Goal: Transaction & Acquisition: Purchase product/service

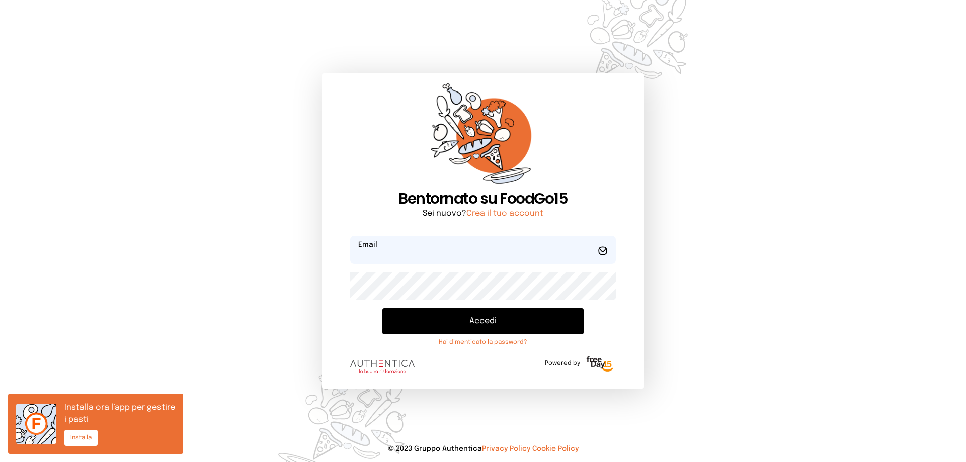
type input "**********"
click at [487, 323] on button "Accedi" at bounding box center [482, 321] width 201 height 26
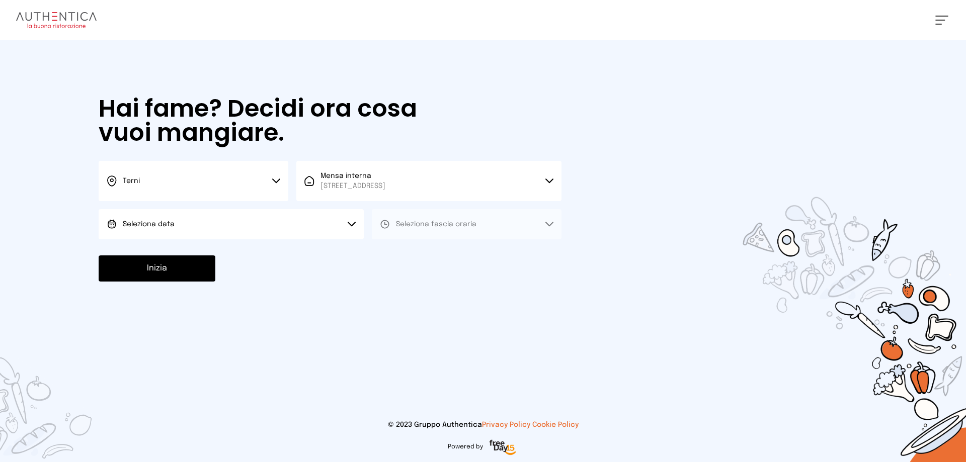
click at [276, 179] on icon at bounding box center [276, 181] width 8 height 5
click at [241, 212] on li "Terni" at bounding box center [194, 214] width 190 height 27
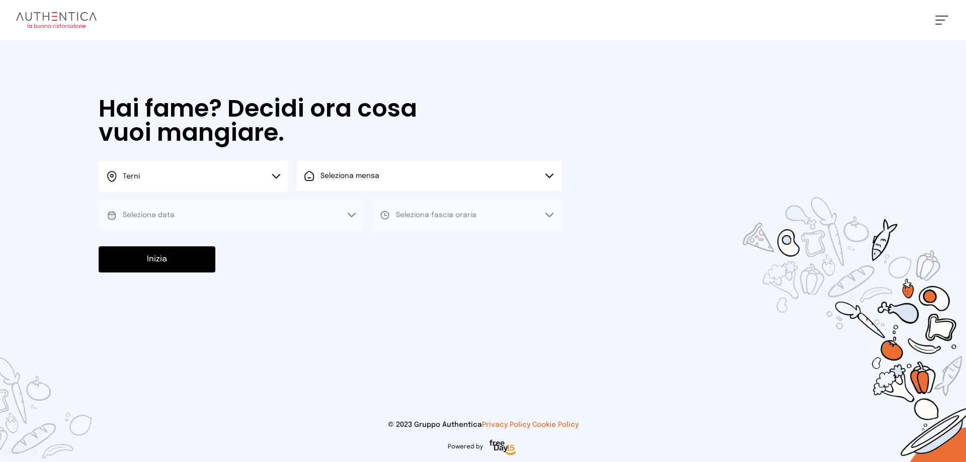
click at [549, 172] on button "Seleziona mensa" at bounding box center [428, 176] width 265 height 30
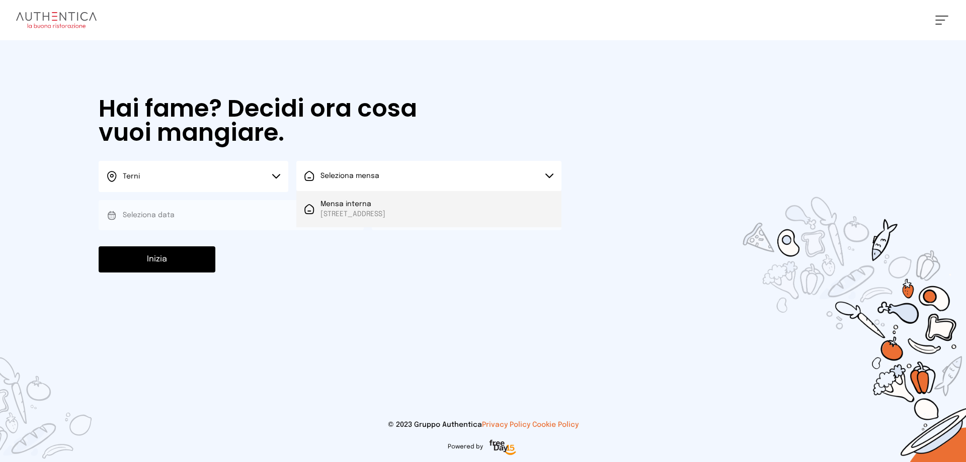
click at [385, 211] on span "[STREET_ADDRESS]" at bounding box center [352, 214] width 65 height 10
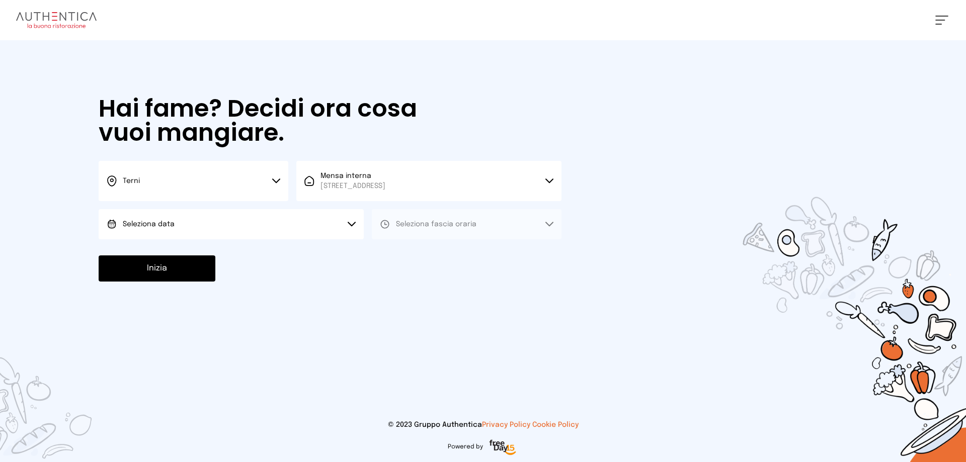
click at [351, 221] on button "Seleziona data" at bounding box center [231, 224] width 265 height 30
click at [197, 250] on li "[DATE], [DATE]" at bounding box center [231, 252] width 265 height 26
click at [550, 223] on icon at bounding box center [549, 224] width 8 height 5
click at [396, 250] on span "Pranzo" at bounding box center [408, 253] width 24 height 10
click at [195, 269] on button "Inizia" at bounding box center [157, 269] width 117 height 26
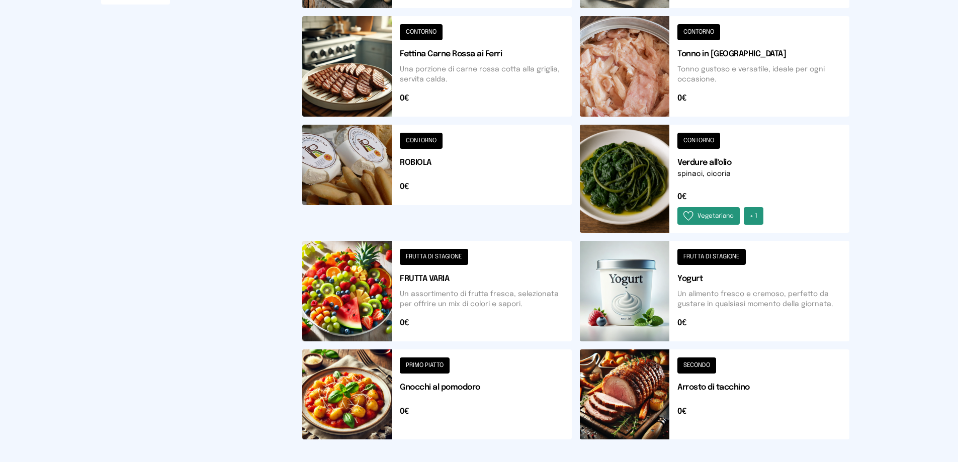
scroll to position [352, 0]
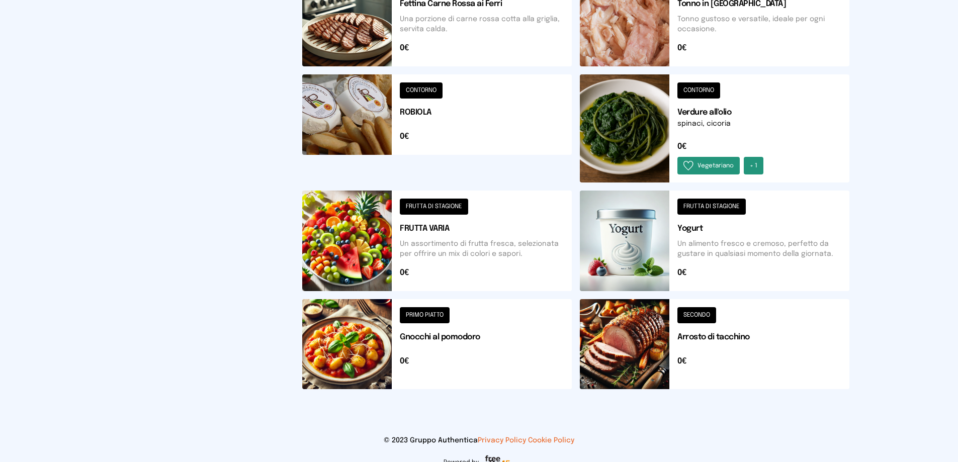
click at [438, 316] on button at bounding box center [437, 344] width 270 height 90
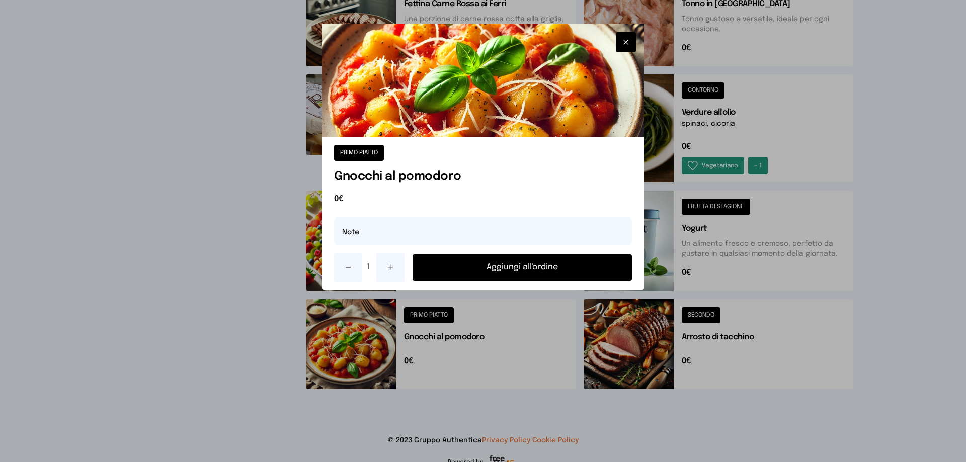
click at [505, 266] on button "Aggiungi all'ordine" at bounding box center [522, 268] width 219 height 26
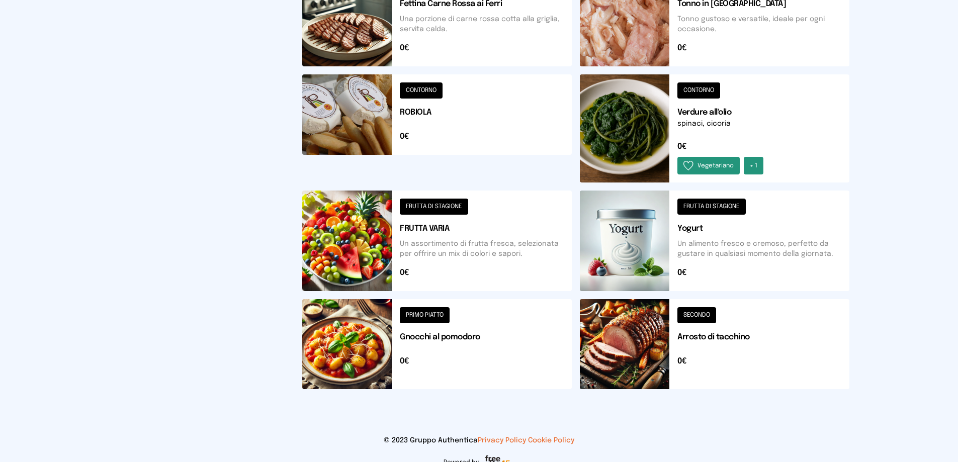
click at [712, 87] on button at bounding box center [715, 128] width 270 height 108
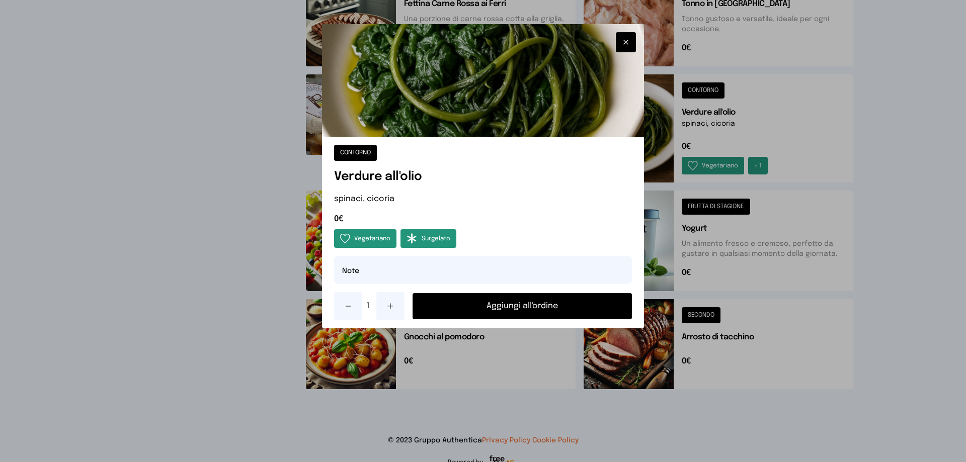
click at [528, 305] on button "Aggiungi all'ordine" at bounding box center [522, 306] width 219 height 26
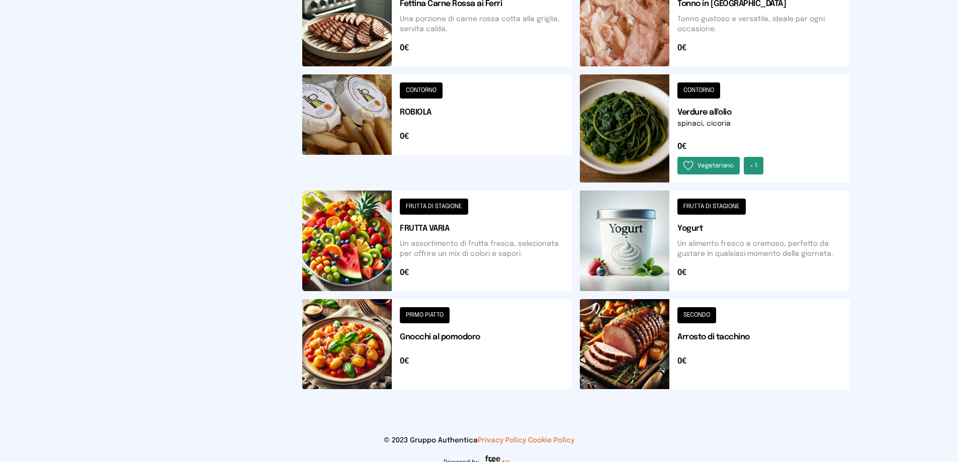
click at [698, 315] on button at bounding box center [715, 344] width 270 height 90
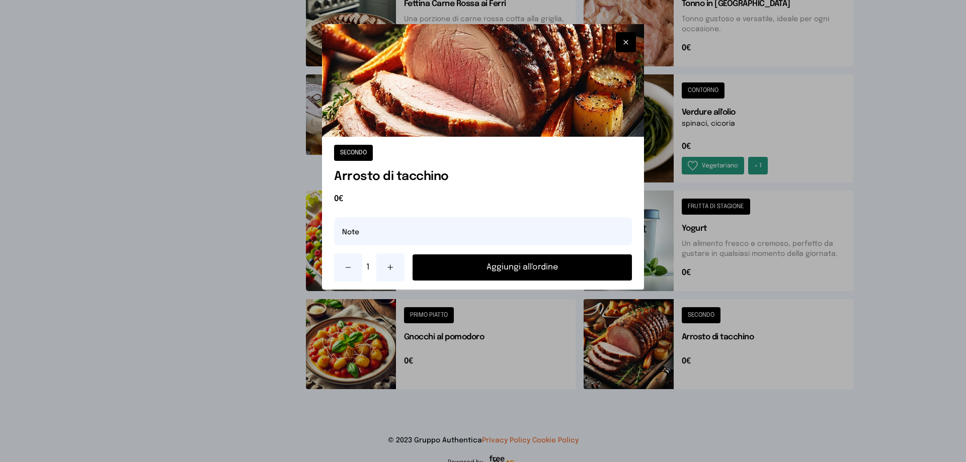
click at [550, 270] on button "Aggiungi all'ordine" at bounding box center [522, 268] width 219 height 26
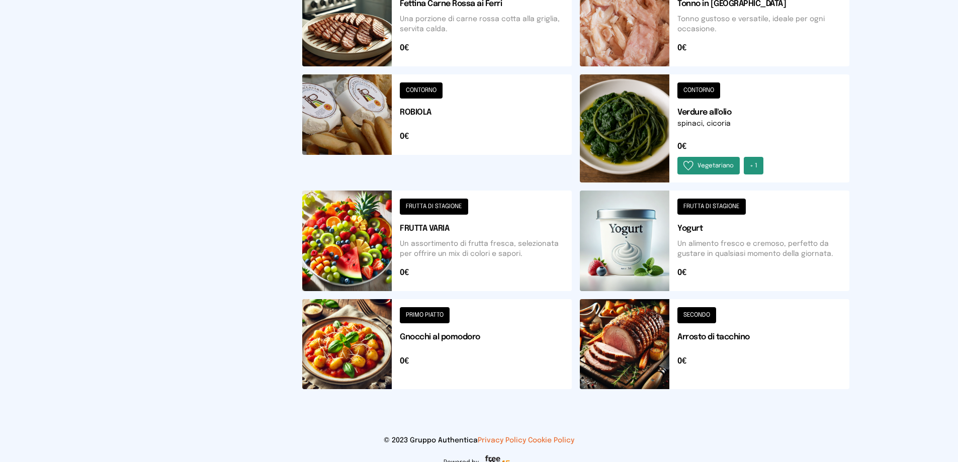
click at [699, 311] on button at bounding box center [715, 344] width 270 height 90
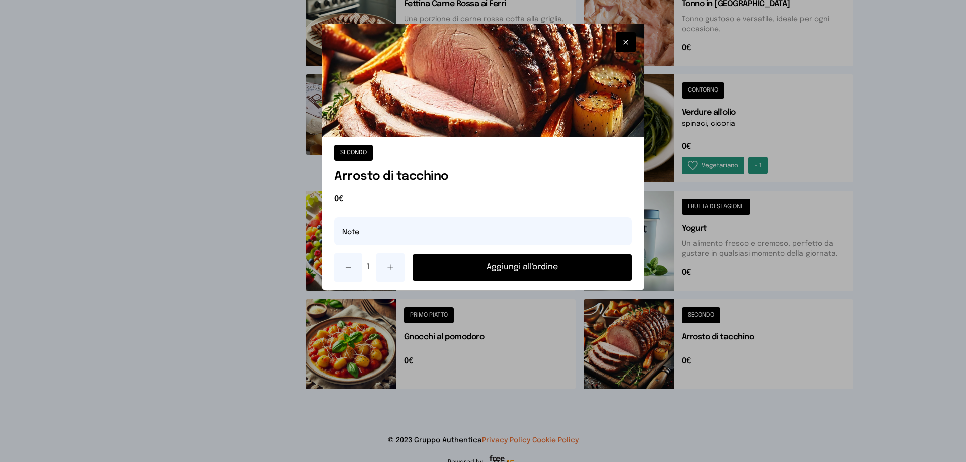
click at [546, 271] on button "Aggiungi all'ordine" at bounding box center [522, 268] width 219 height 26
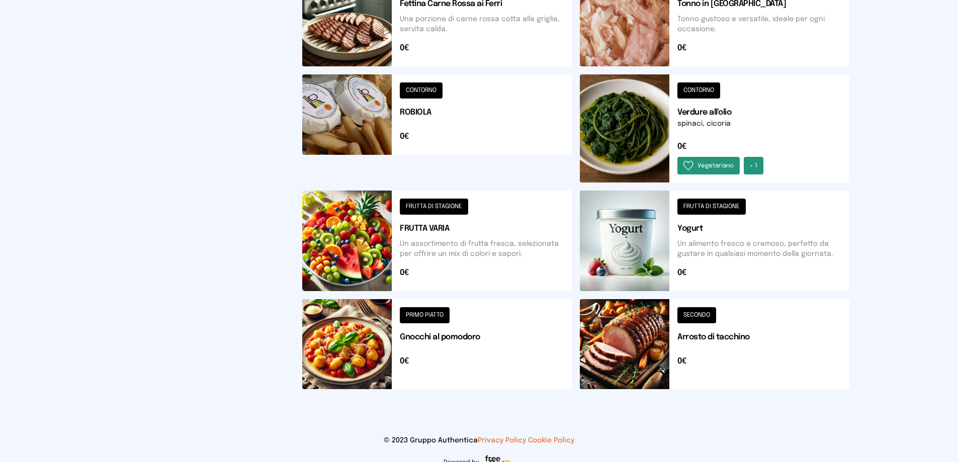
click at [425, 204] on button at bounding box center [437, 241] width 270 height 101
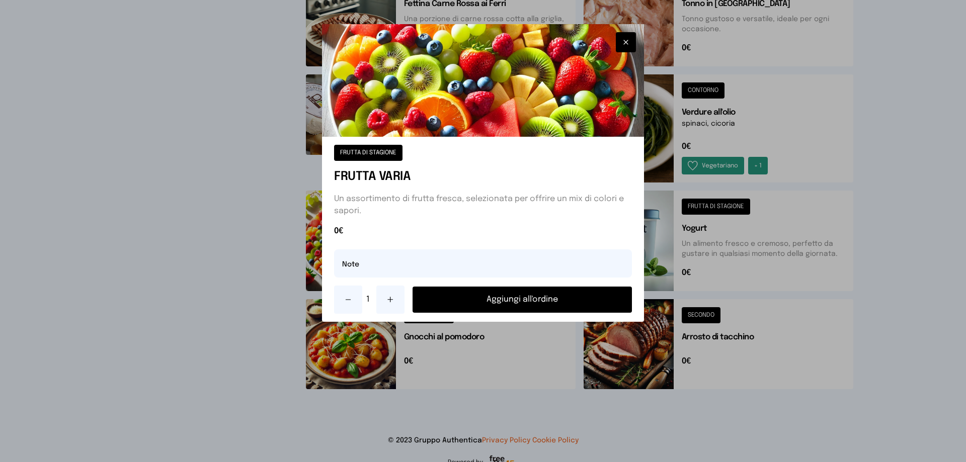
click at [515, 305] on button "Aggiungi all'ordine" at bounding box center [522, 300] width 219 height 26
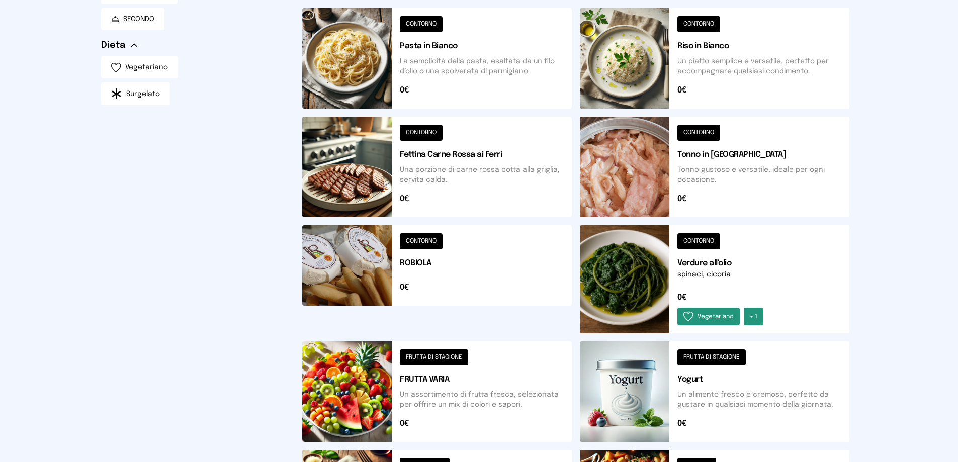
scroll to position [101, 0]
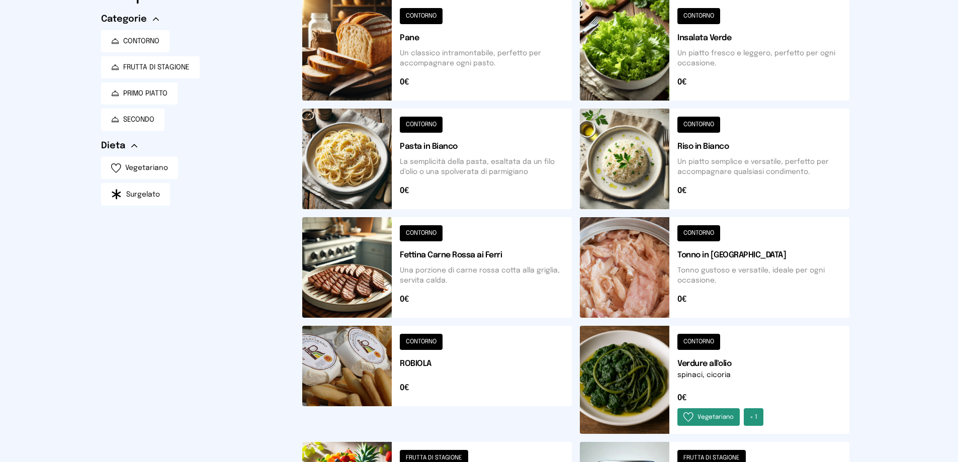
click at [423, 17] on button at bounding box center [437, 50] width 270 height 101
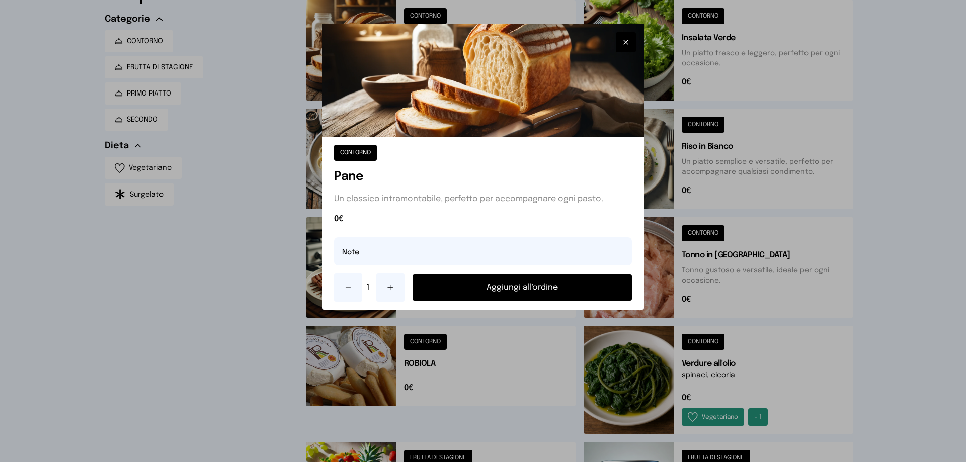
click at [499, 289] on button "Aggiungi all'ordine" at bounding box center [522, 288] width 219 height 26
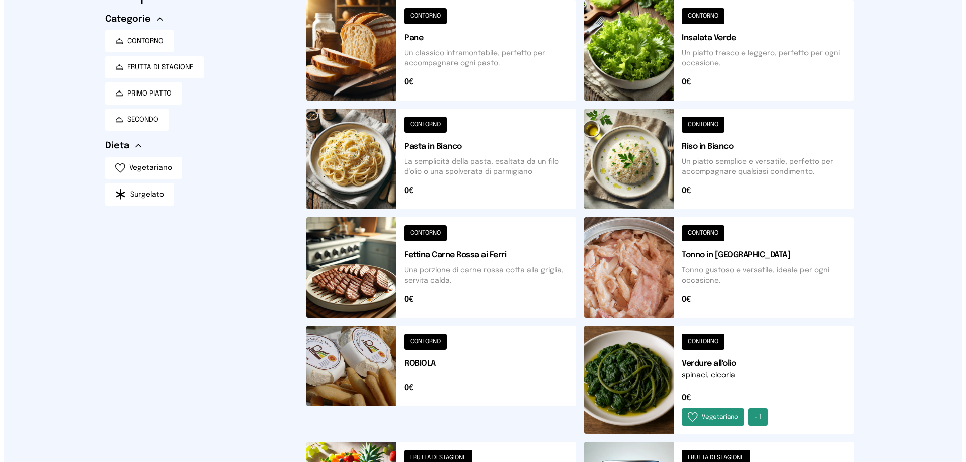
scroll to position [0, 0]
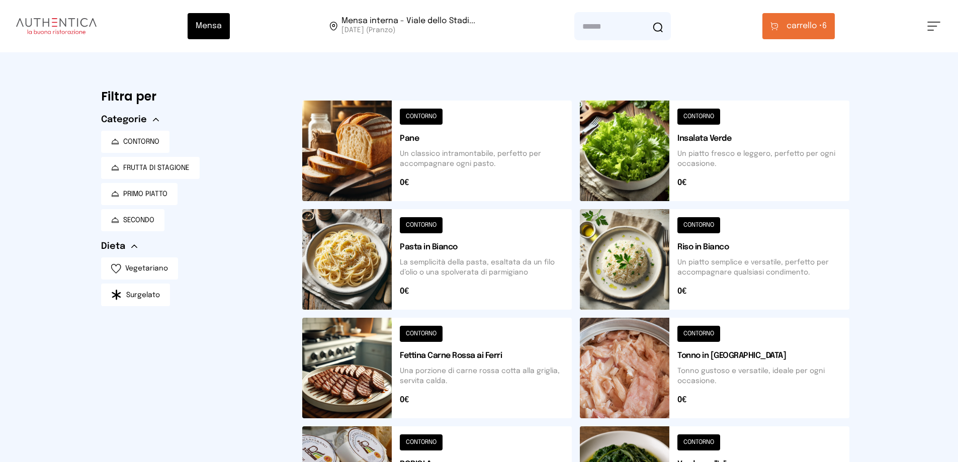
click at [827, 24] on span "carrello • 6" at bounding box center [807, 26] width 40 height 12
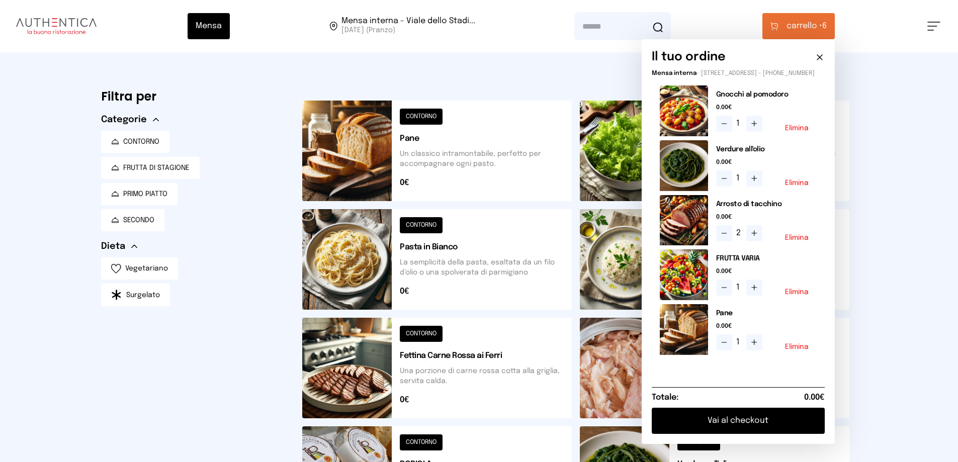
click at [772, 431] on button "Vai al checkout" at bounding box center [738, 421] width 173 height 26
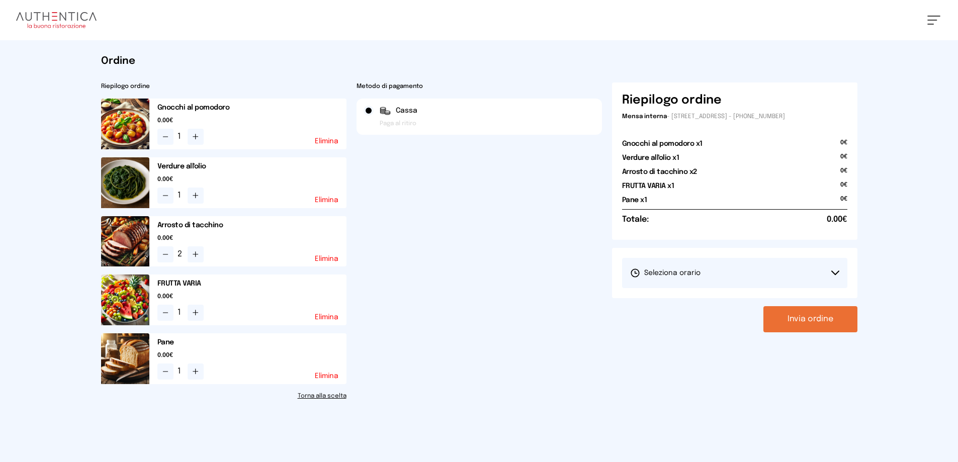
click at [837, 268] on button "Seleziona orario" at bounding box center [734, 273] width 225 height 30
click at [654, 300] on span "1° Turno (13:00 - 15:00)" at bounding box center [668, 301] width 76 height 10
click at [785, 319] on button "Invia ordine" at bounding box center [811, 319] width 94 height 26
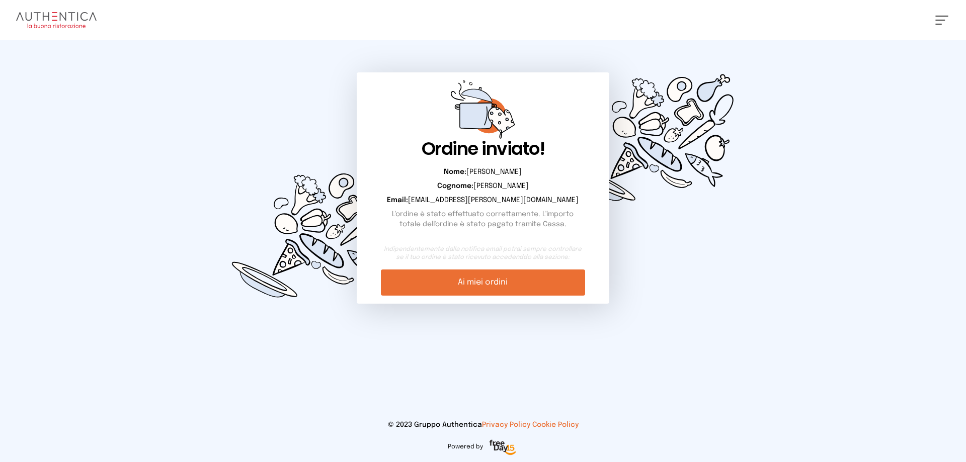
click at [454, 284] on link "Ai miei ordini" at bounding box center [483, 283] width 204 height 26
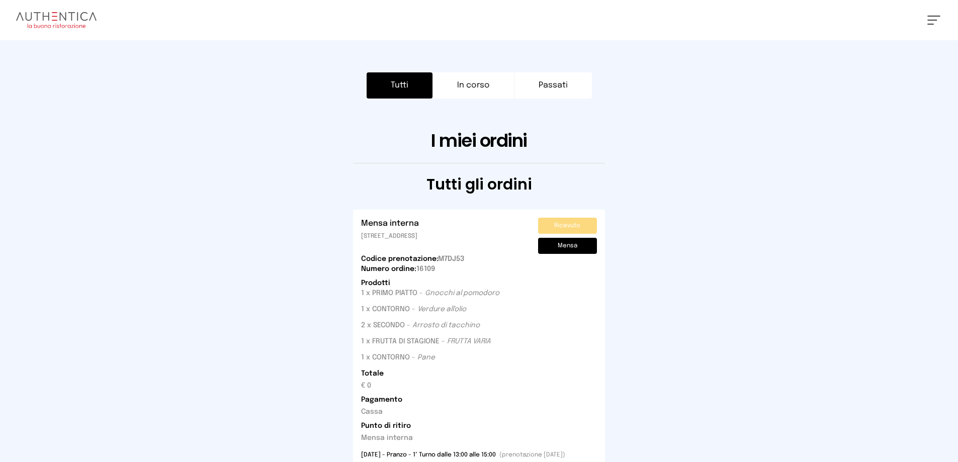
click at [934, 18] on button at bounding box center [934, 20] width 13 height 9
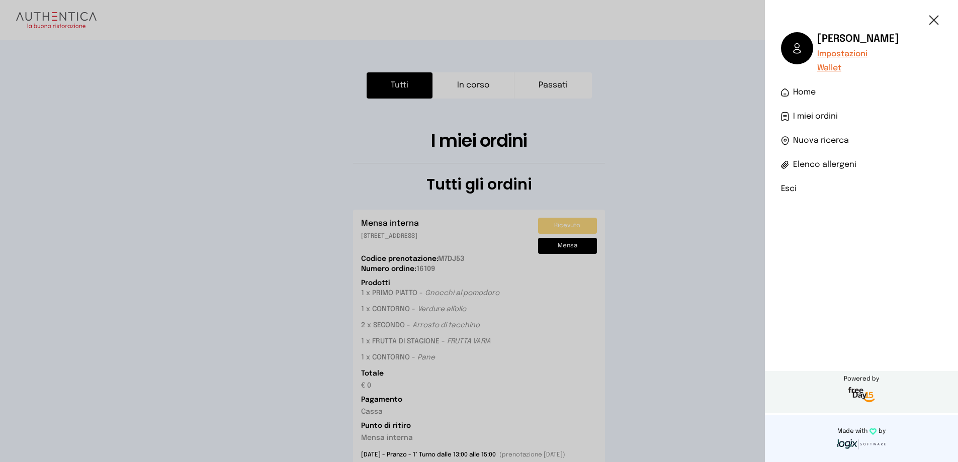
click at [784, 188] on li "Esci" at bounding box center [861, 189] width 161 height 12
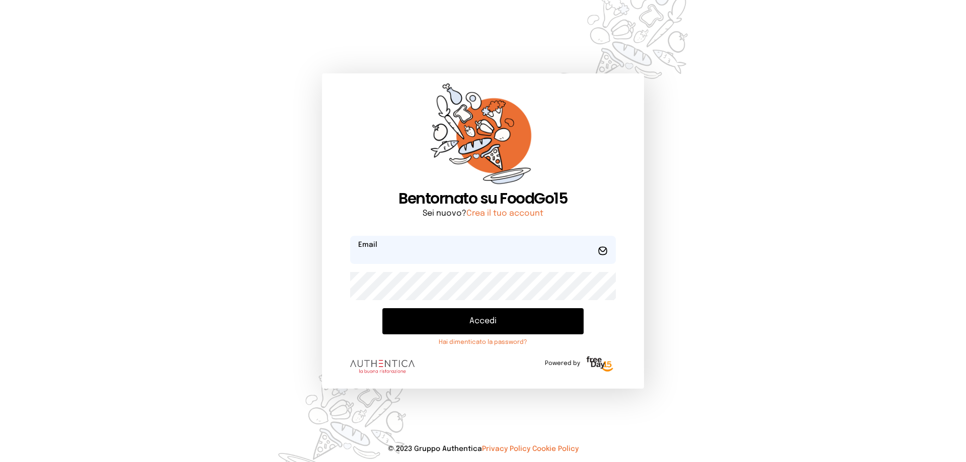
type input "**********"
